Goal: Information Seeking & Learning: Learn about a topic

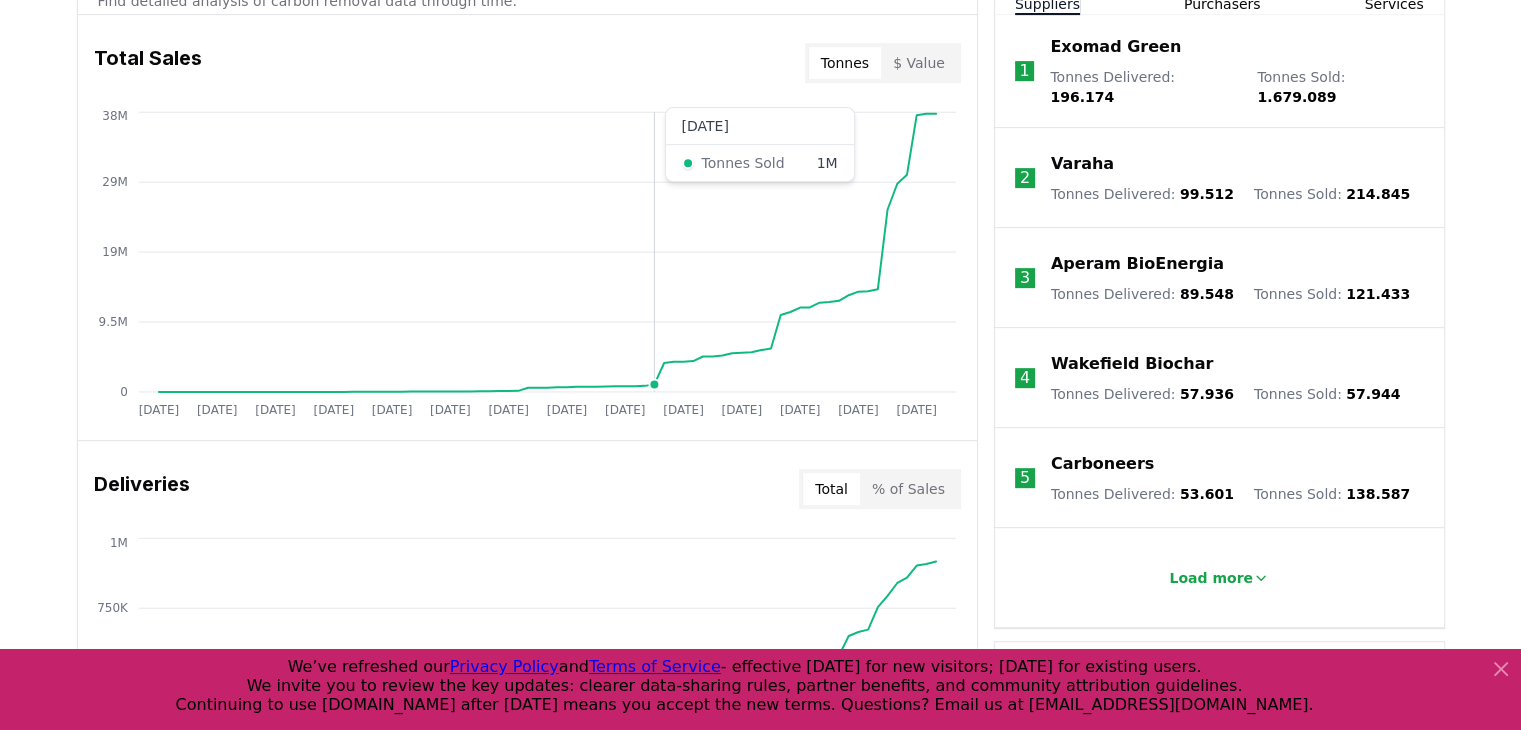
scroll to position [600, 0]
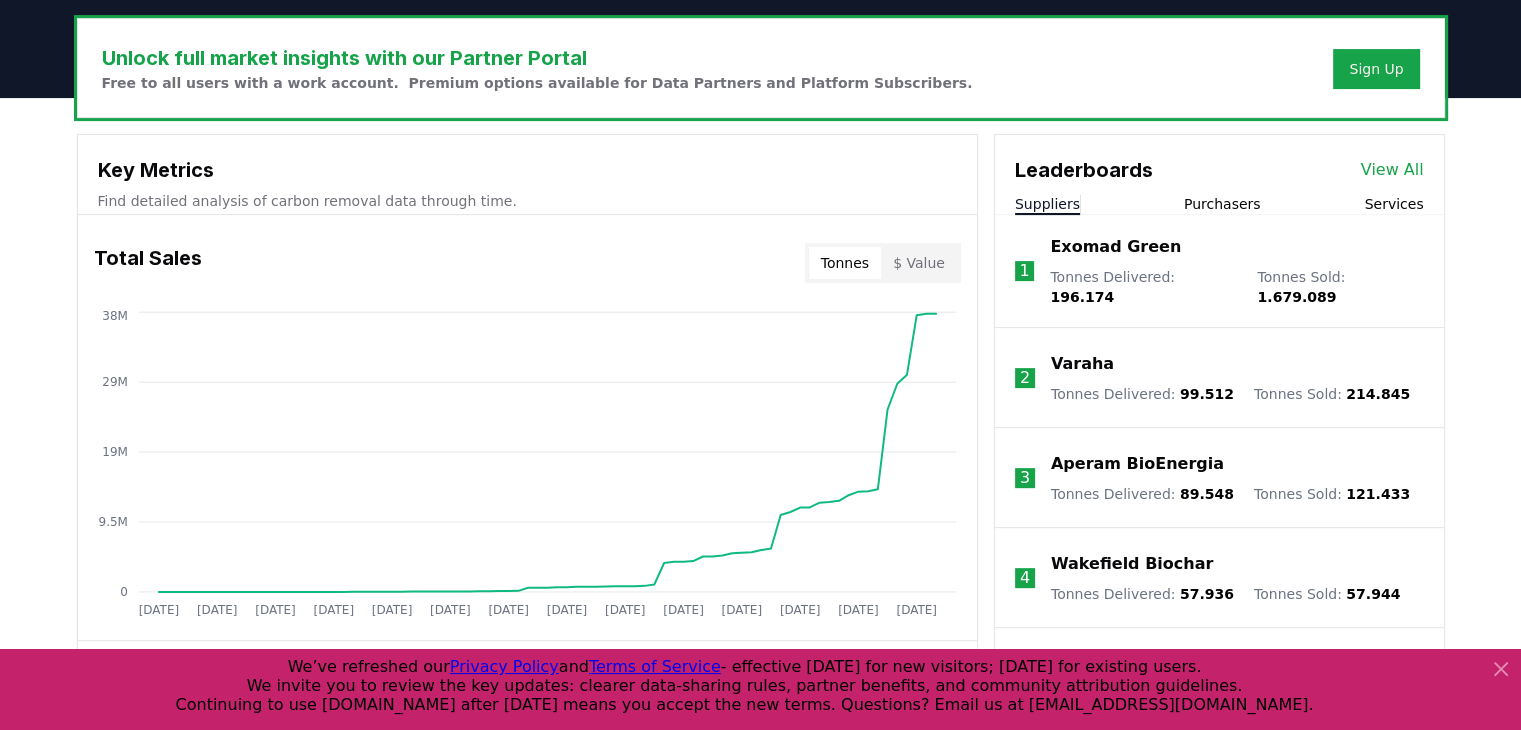
click at [1227, 202] on button "Purchasers" at bounding box center [1222, 204] width 77 height 20
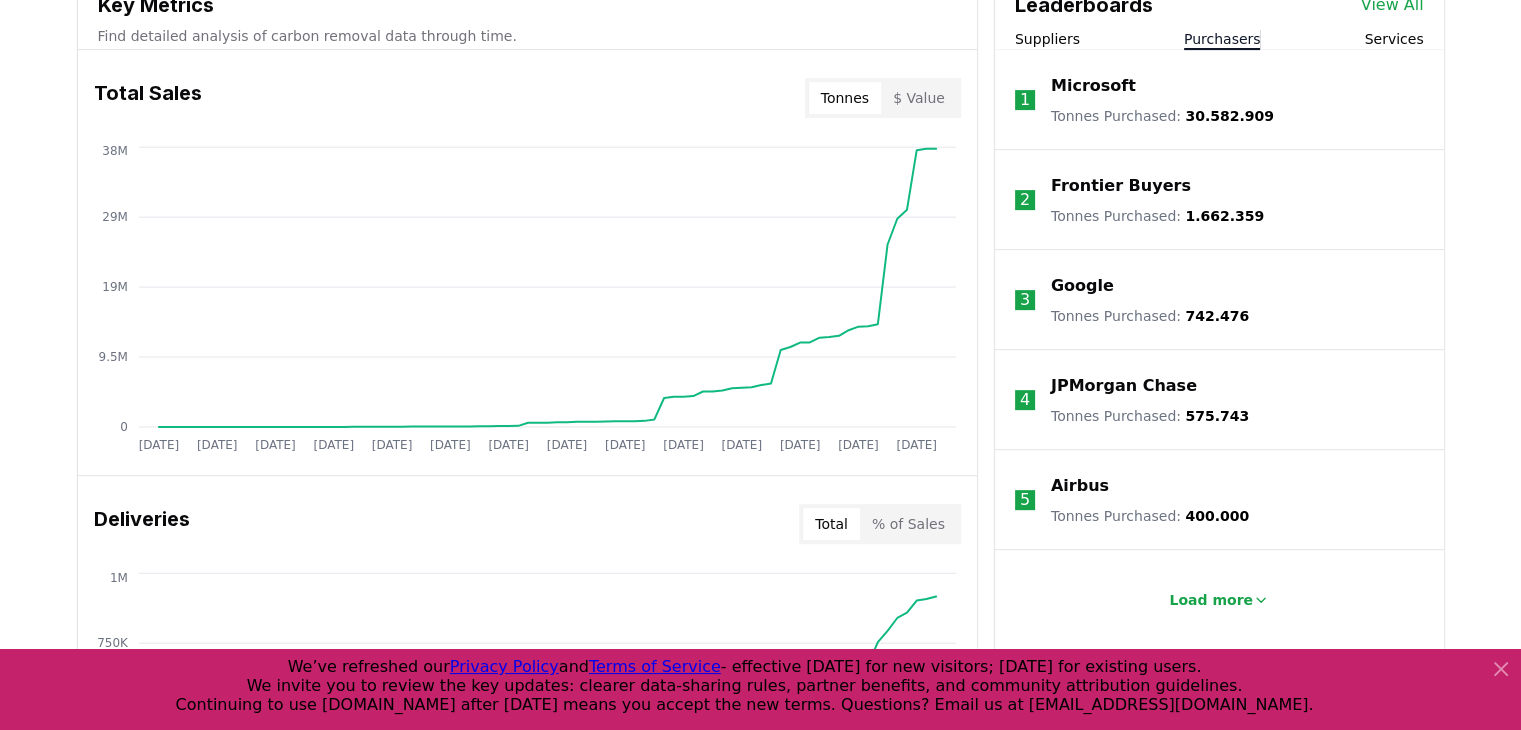
scroll to position [800, 0]
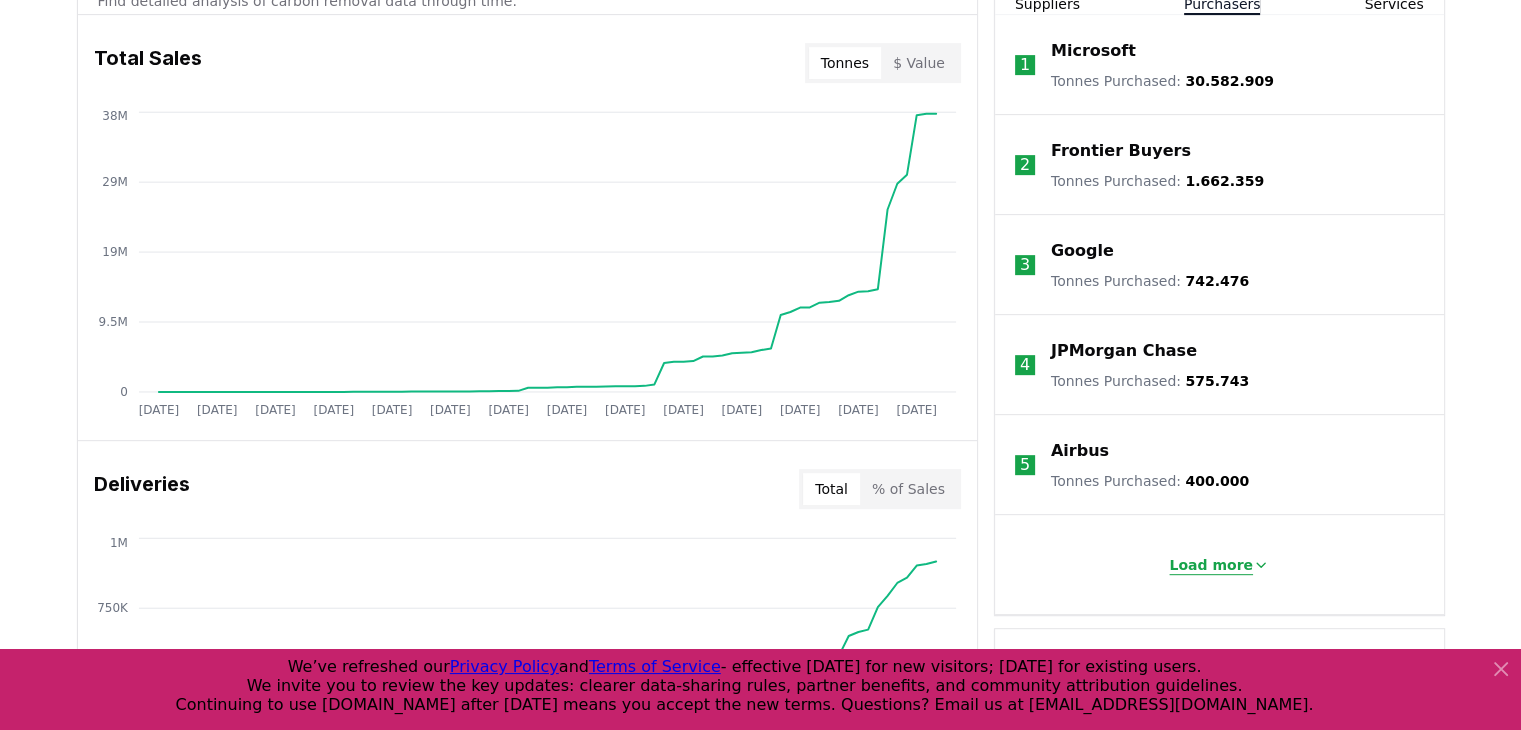
click at [1220, 568] on p "Load more" at bounding box center [1211, 565] width 84 height 20
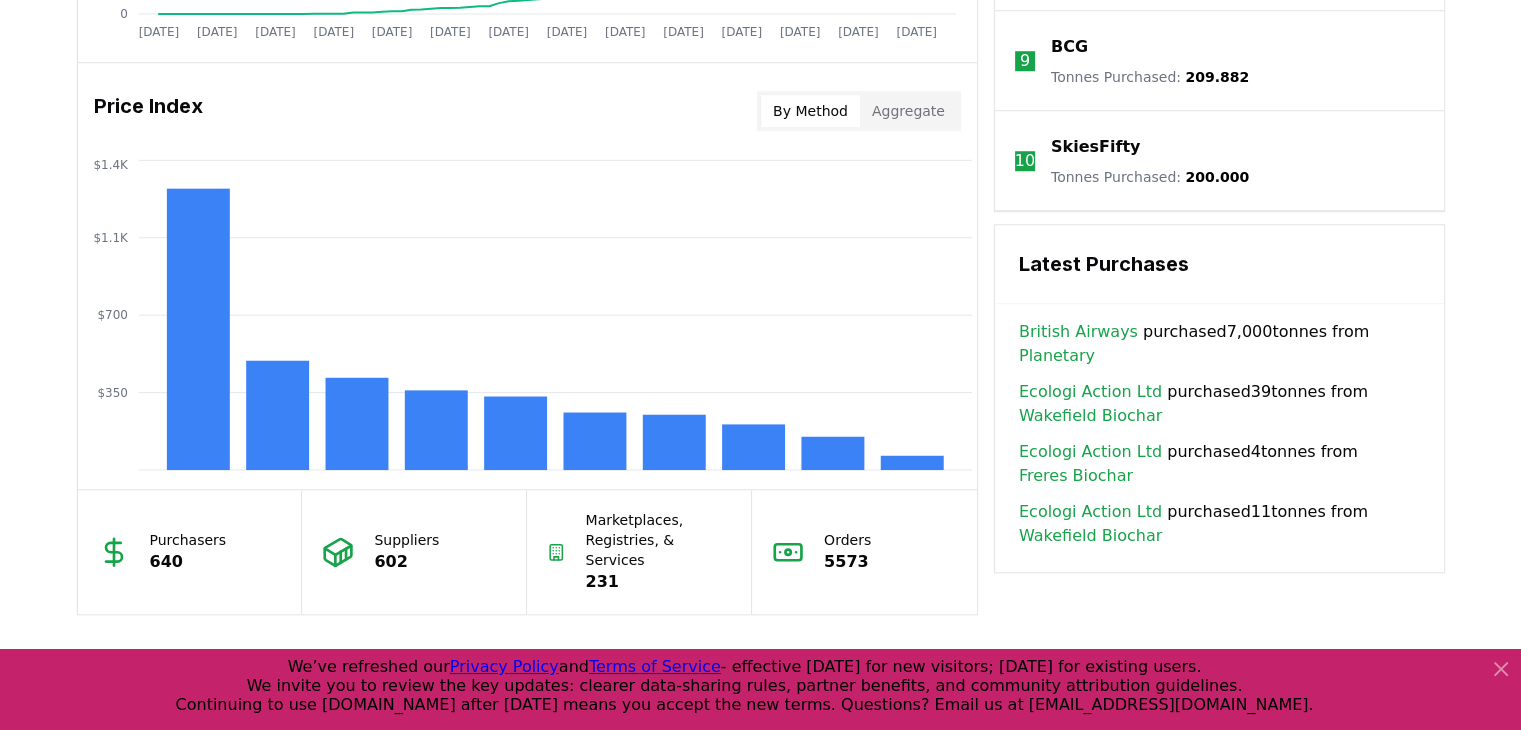
scroll to position [1699, 0]
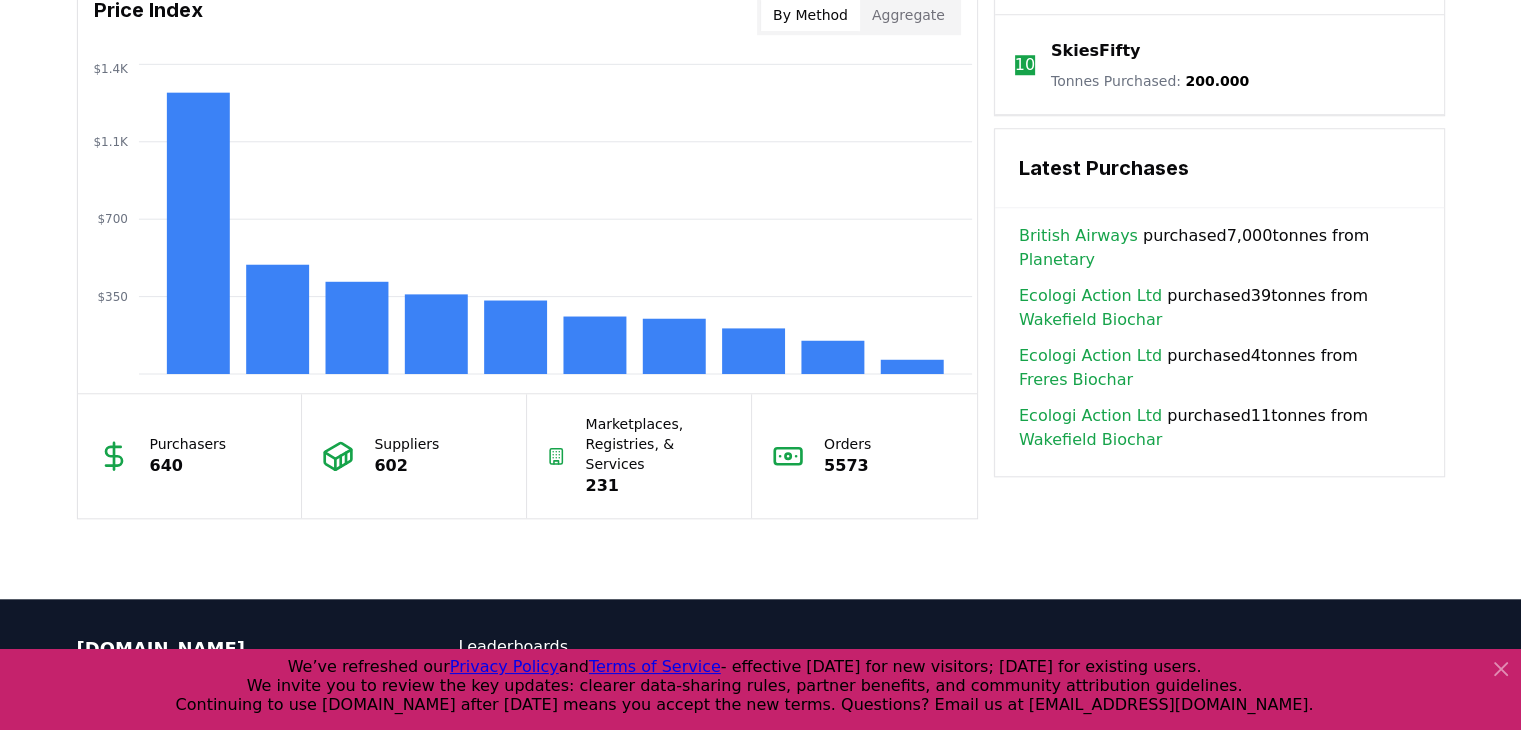
click at [185, 454] on p "640" at bounding box center [188, 466] width 77 height 24
click at [164, 454] on p "640" at bounding box center [188, 466] width 77 height 24
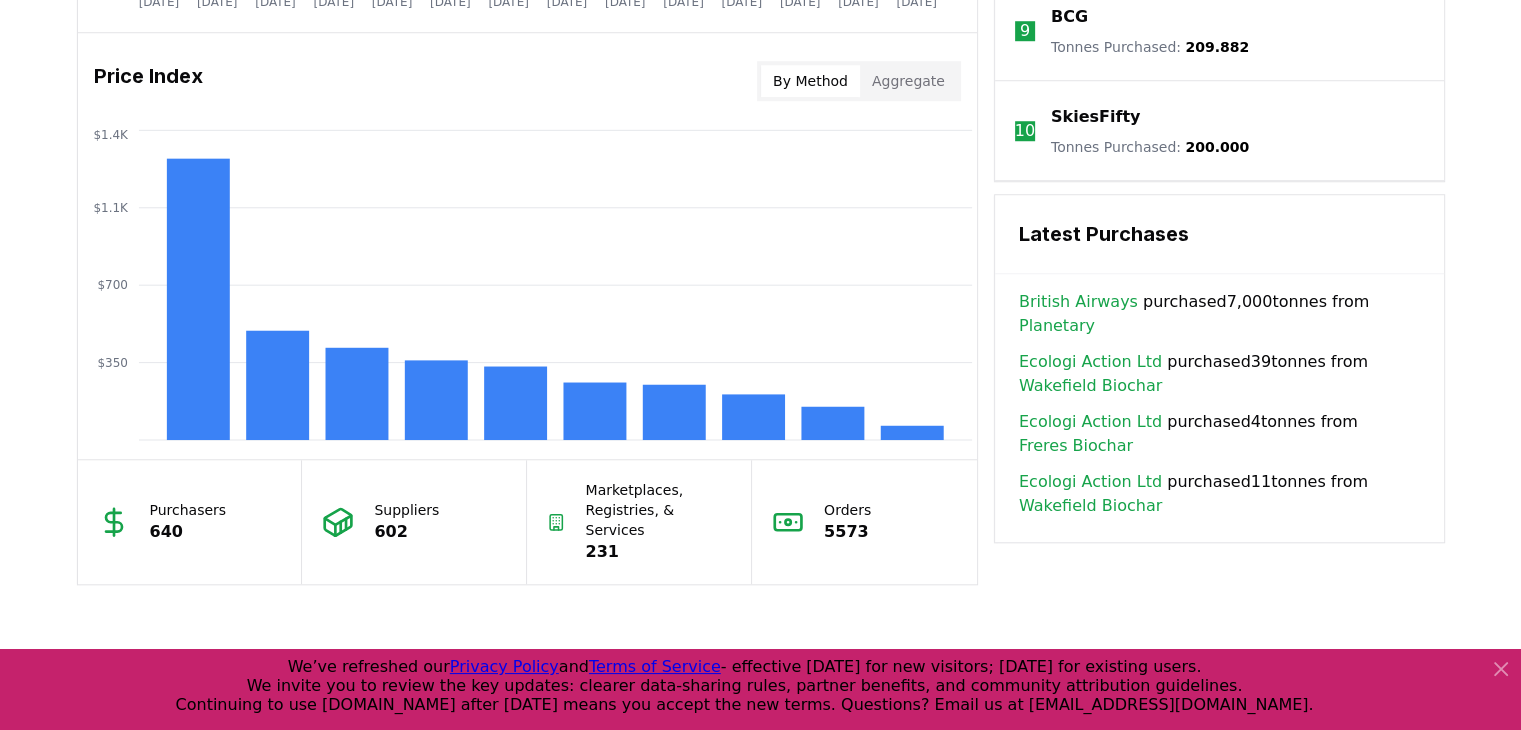
scroll to position [1599, 0]
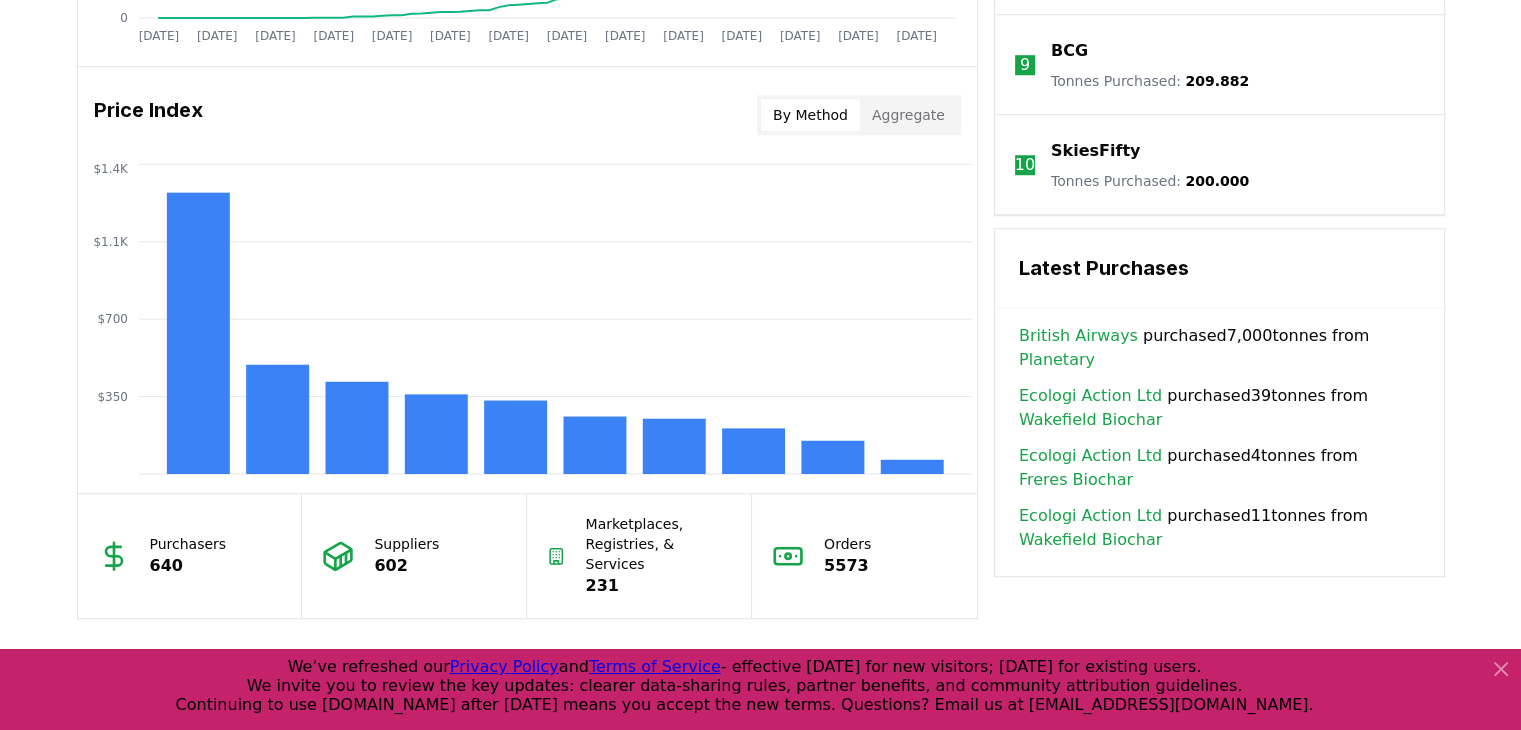
click at [905, 117] on button "Aggregate" at bounding box center [908, 115] width 97 height 32
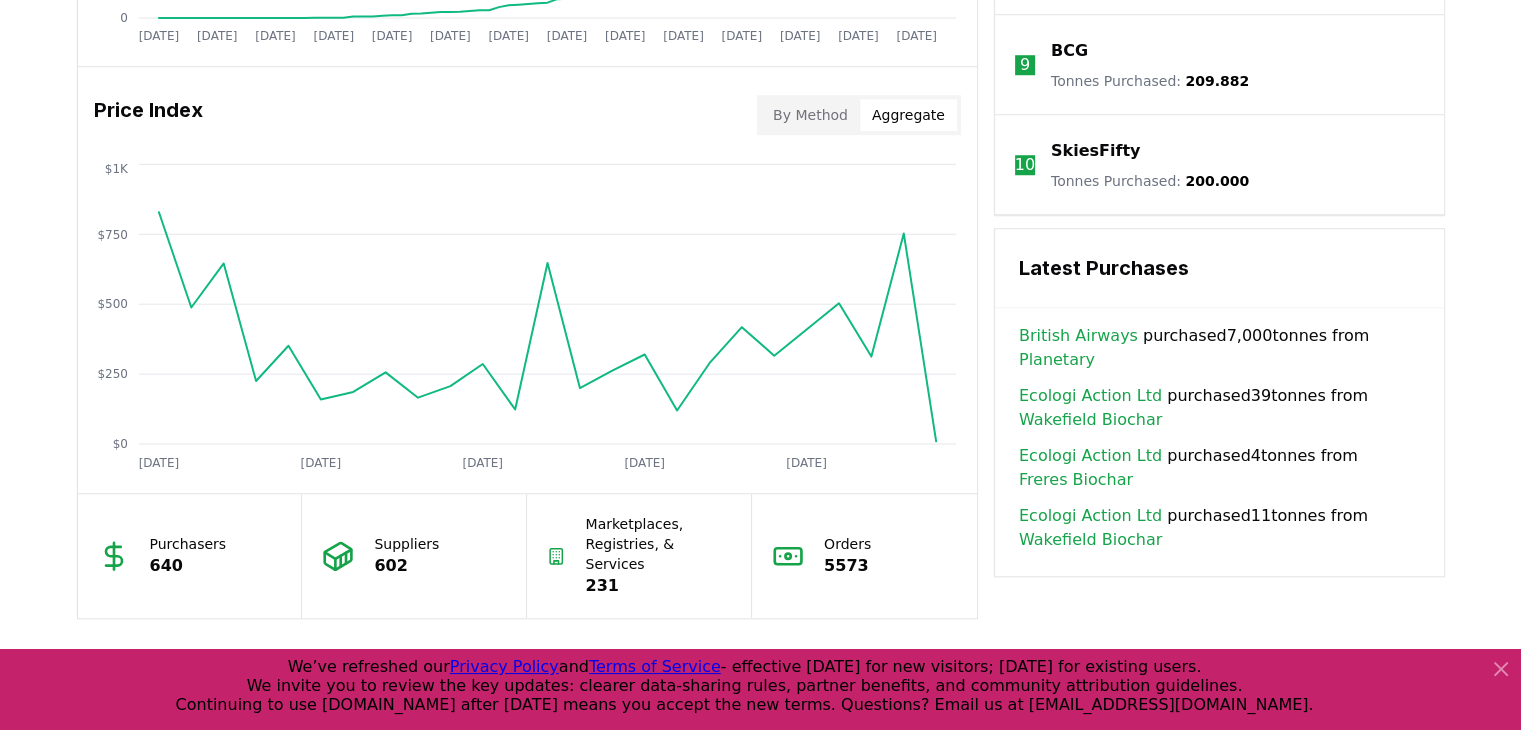
click at [848, 108] on button "By Method" at bounding box center [810, 115] width 99 height 32
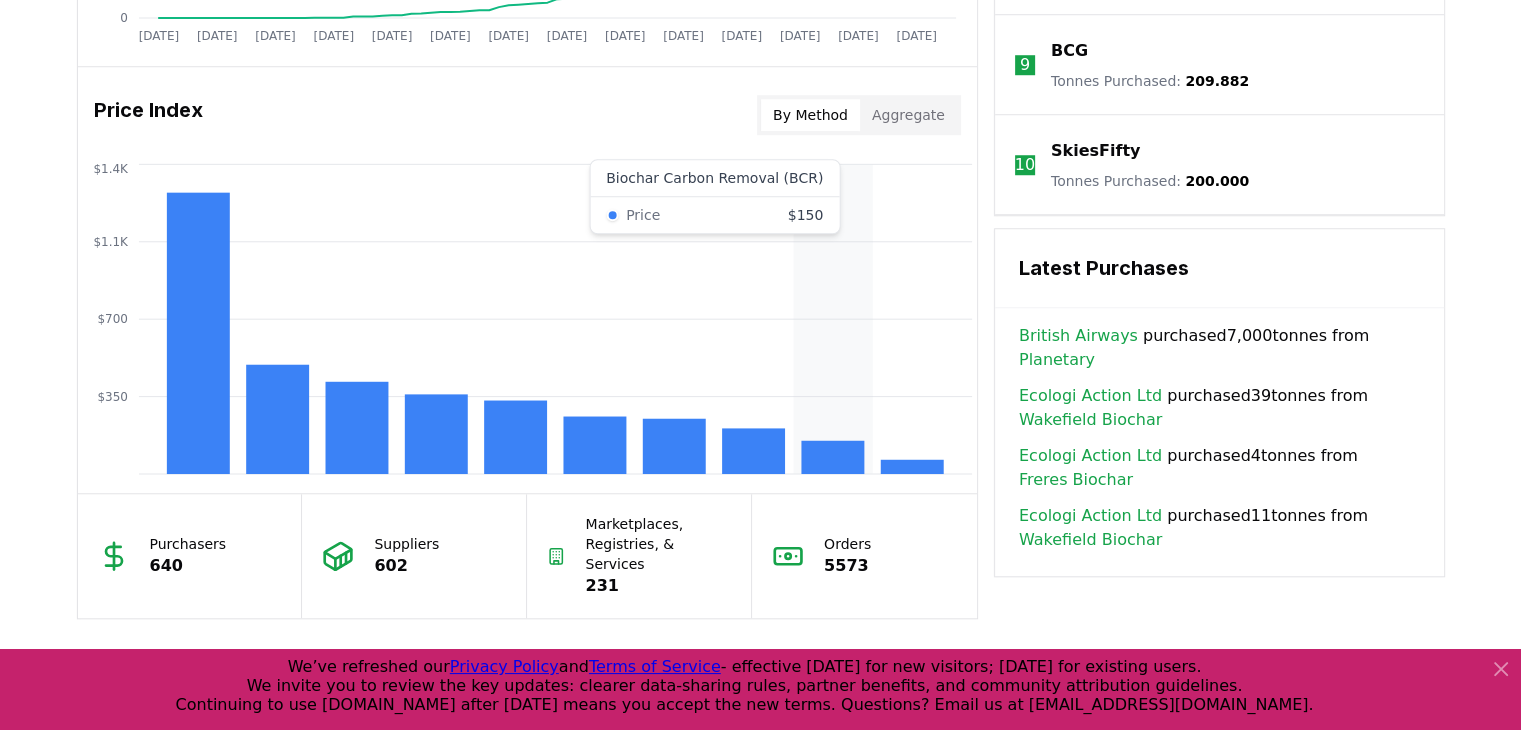
click at [816, 460] on rect at bounding box center [832, 457] width 63 height 33
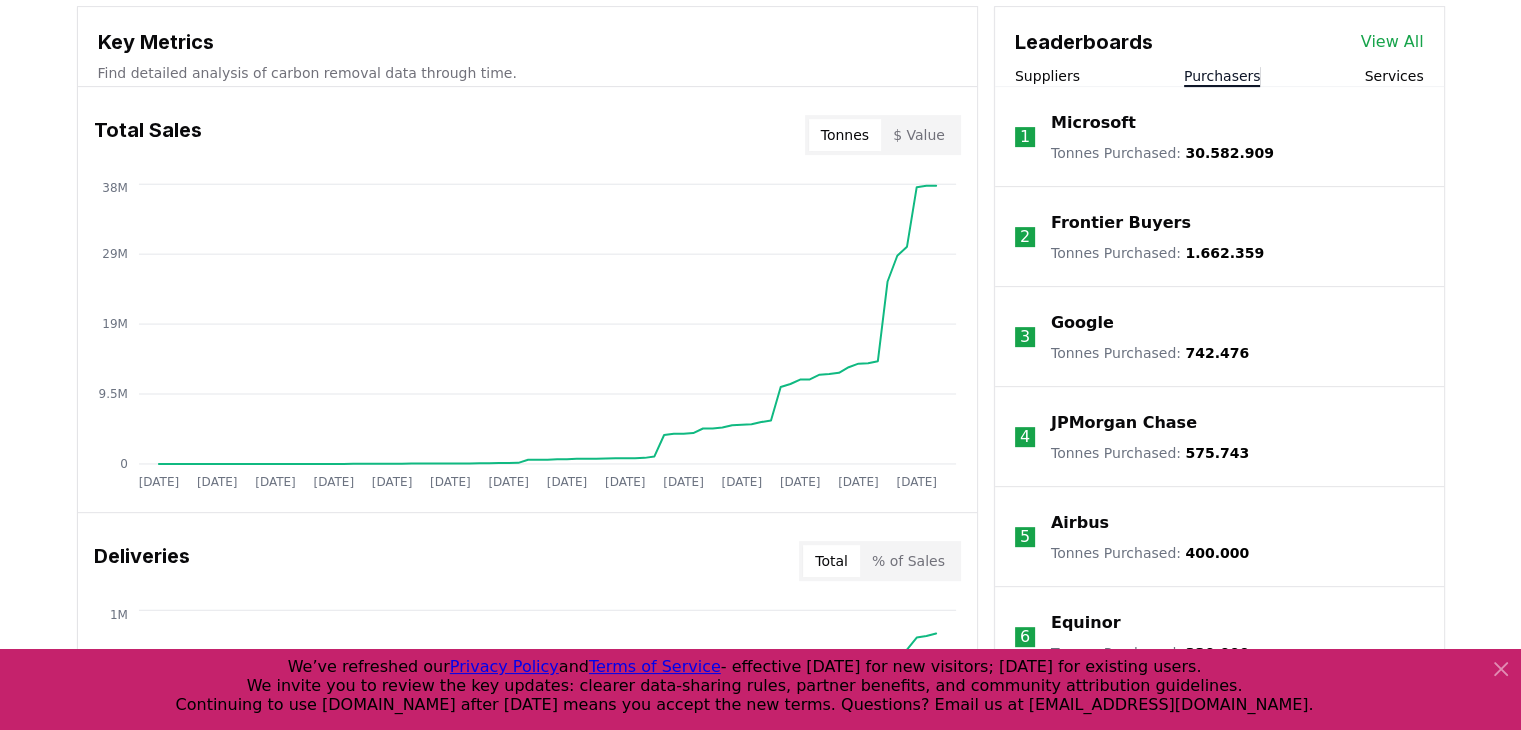
scroll to position [700, 0]
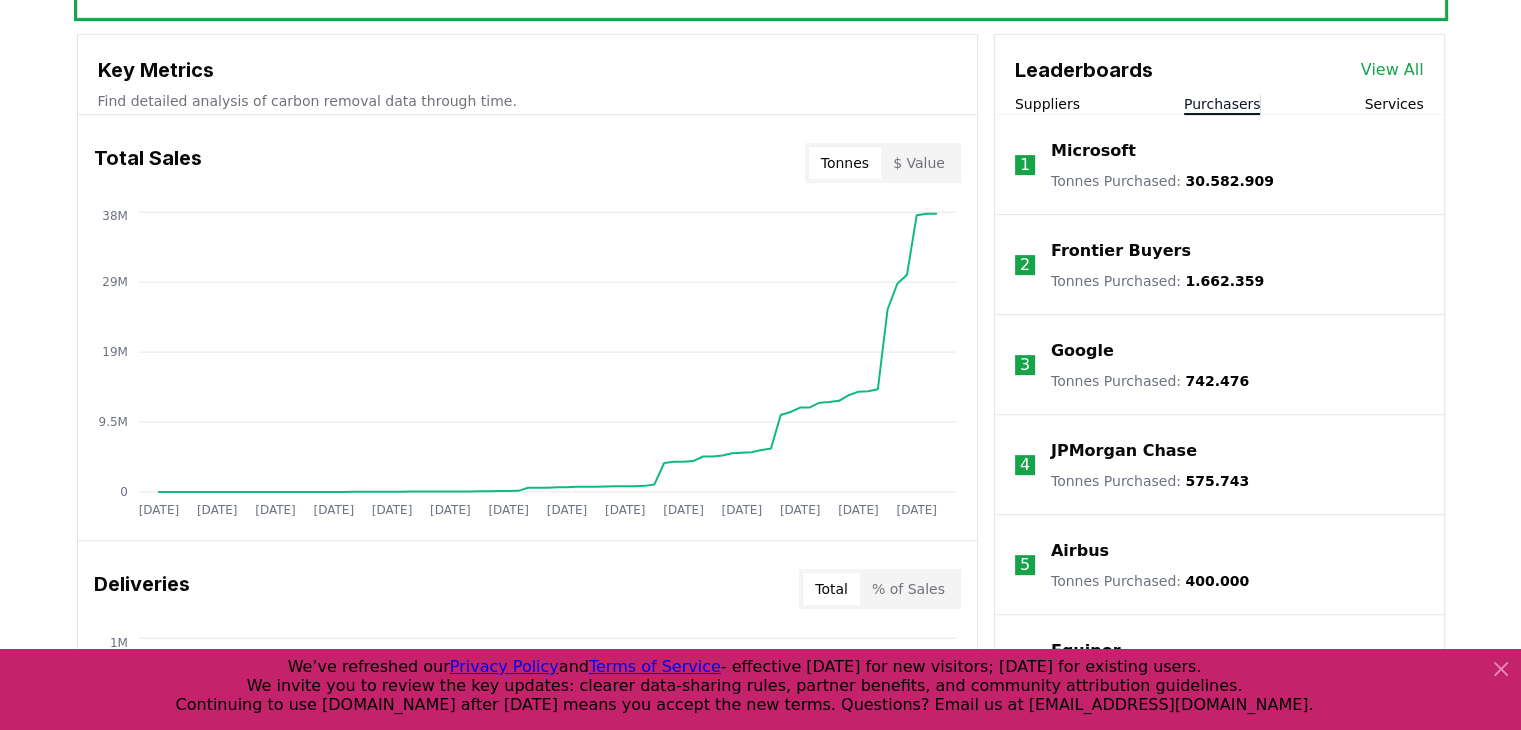
click at [901, 167] on button "$ Value" at bounding box center [919, 163] width 76 height 32
click at [879, 150] on button "Tonnes" at bounding box center [845, 163] width 72 height 32
click at [908, 163] on button "$ Value" at bounding box center [919, 163] width 76 height 32
click at [860, 171] on button "Tonnes" at bounding box center [845, 163] width 72 height 32
click at [912, 171] on button "$ Value" at bounding box center [919, 163] width 76 height 32
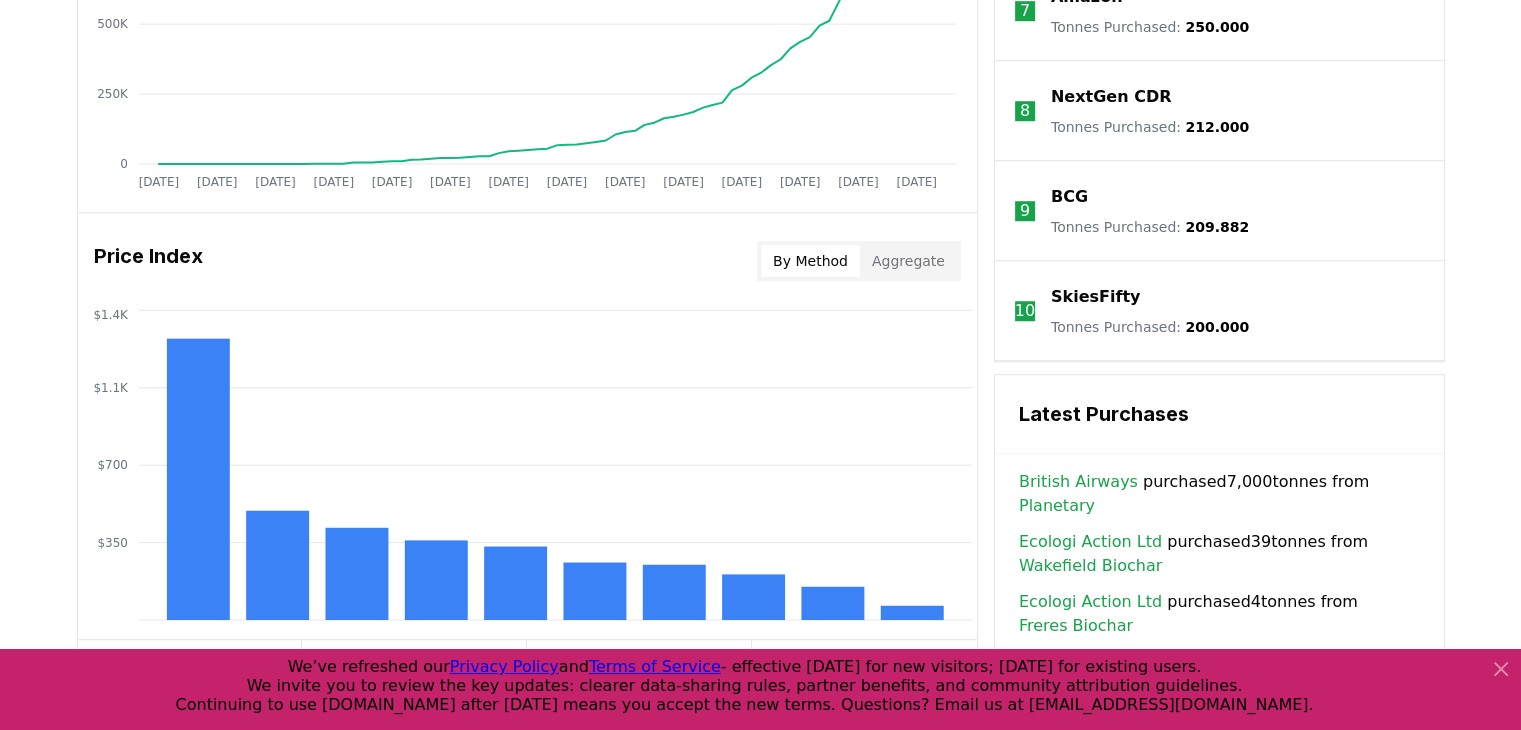
scroll to position [1500, 0]
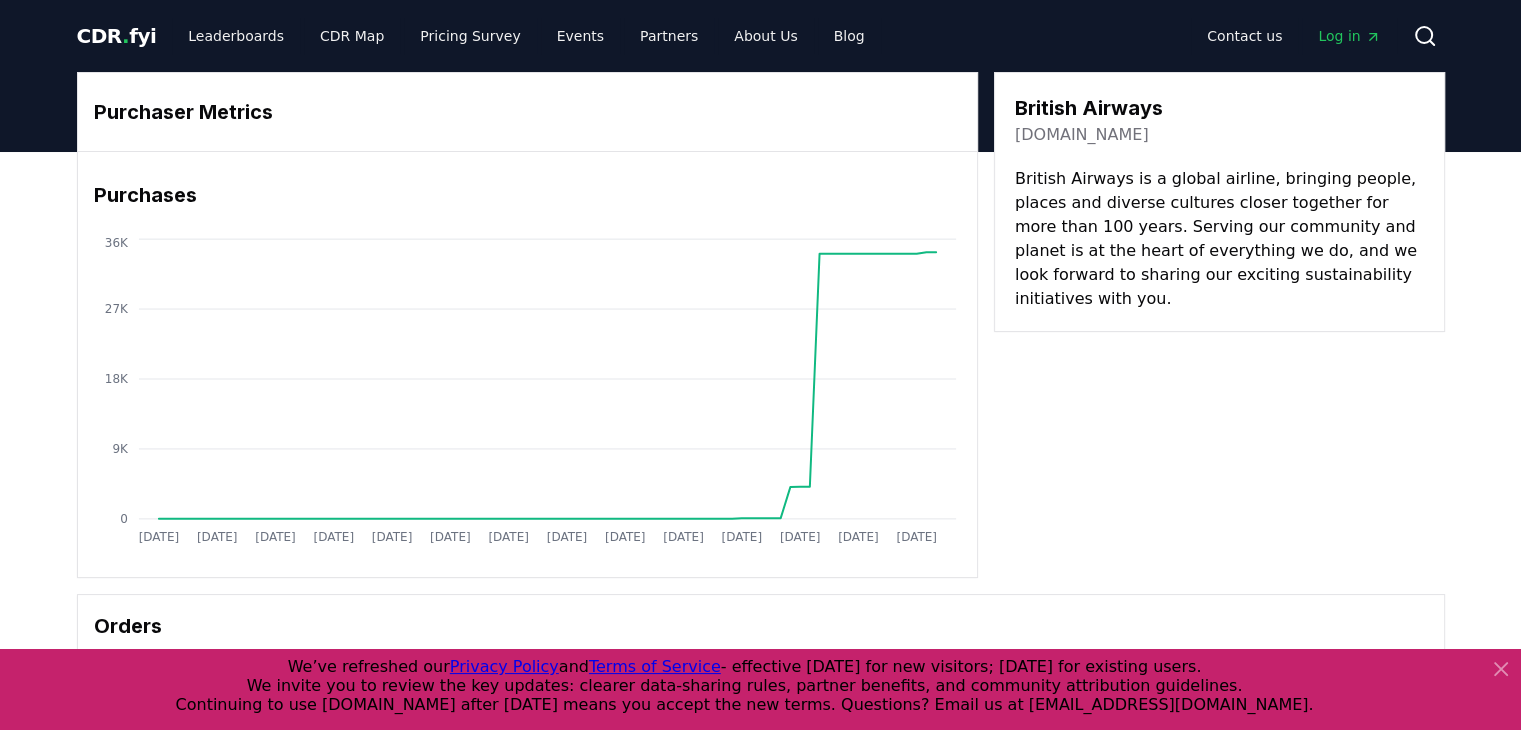
click at [191, 106] on h3 "Purchaser Metrics" at bounding box center [527, 112] width 867 height 30
click at [348, 112] on h3 "Purchaser Metrics" at bounding box center [527, 112] width 867 height 30
drag, startPoint x: 1200, startPoint y: 98, endPoint x: 986, endPoint y: 108, distance: 214.2
click at [986, 108] on div "Purchaser Metrics Purchases Jan 2019 Jul 2019 Jan 2020 Jul 2020 Jan 2021 Jul 20…" at bounding box center [761, 325] width 1368 height 506
copy h3 "British Airways"
